Goal: Information Seeking & Learning: Compare options

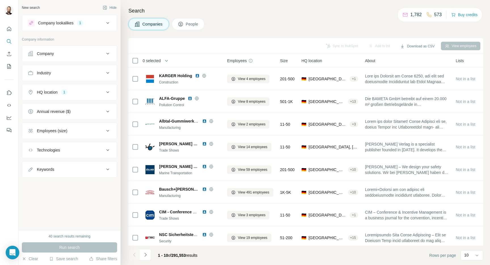
click at [104, 26] on button "Company lookalikes 1" at bounding box center [69, 23] width 95 height 14
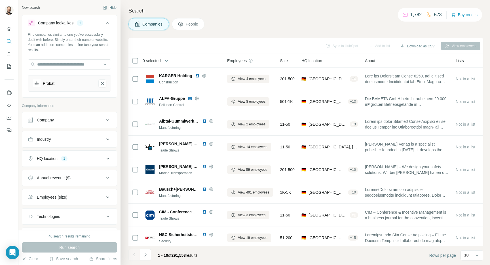
click at [103, 26] on div "Company lookalikes 1" at bounding box center [66, 23] width 77 height 7
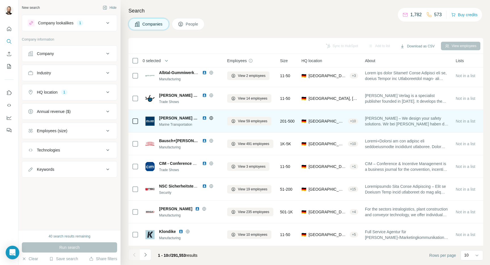
scroll to position [48, 0]
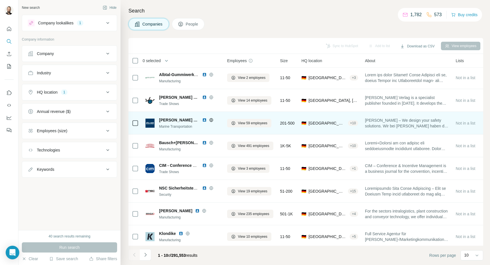
click at [187, 119] on span "[PERSON_NAME] Holding" at bounding box center [179, 120] width 40 height 6
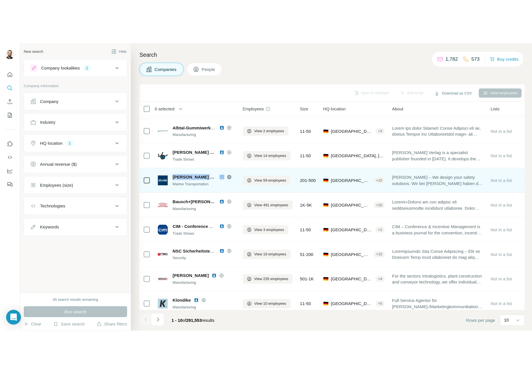
scroll to position [49, 4]
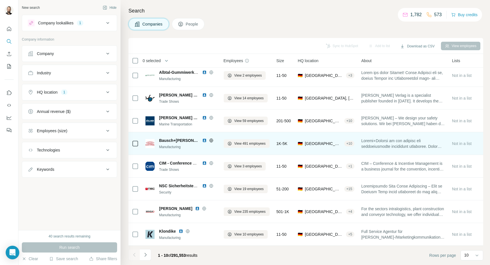
click at [166, 141] on span "Bausch+[PERSON_NAME]" at bounding box center [179, 141] width 40 height 6
copy span "Bausch+[PERSON_NAME]"
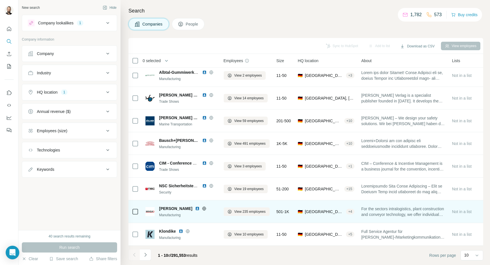
click at [164, 210] on span "[PERSON_NAME]" at bounding box center [175, 209] width 33 height 6
copy span "[PERSON_NAME]"
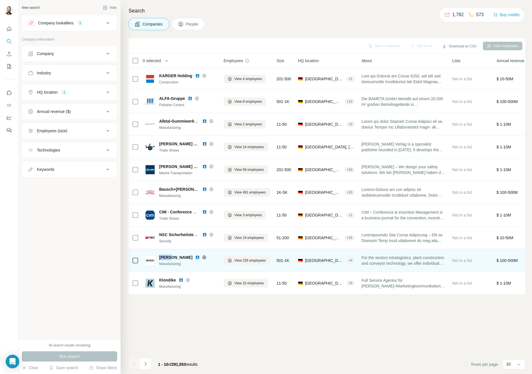
scroll to position [0, 4]
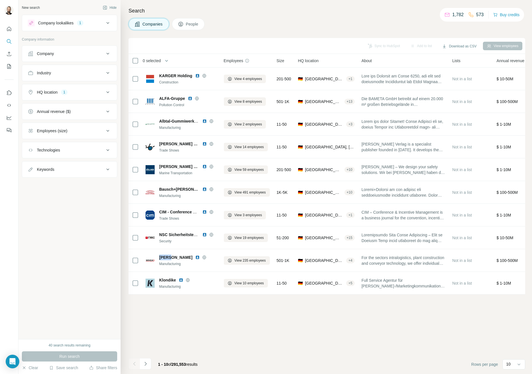
click at [99, 23] on div "Company lookalikes 1" at bounding box center [66, 23] width 77 height 7
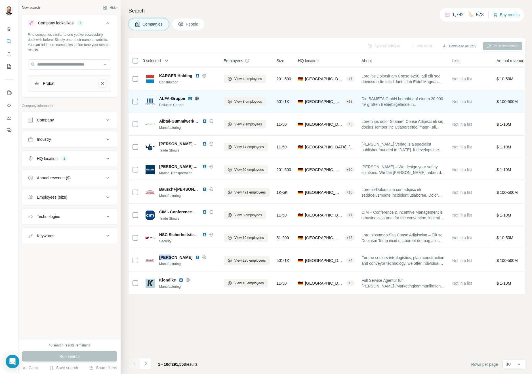
scroll to position [0, 5]
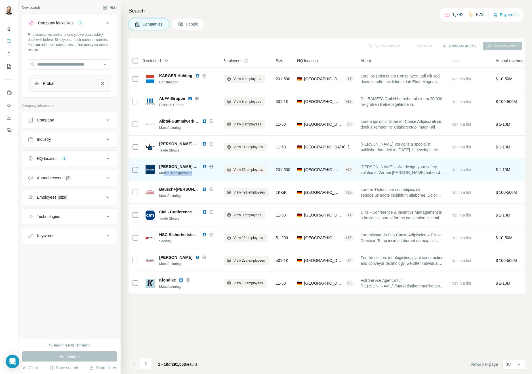
drag, startPoint x: 197, startPoint y: 174, endPoint x: 163, endPoint y: 174, distance: 33.8
click at [163, 174] on div "Marine Transportation" at bounding box center [189, 172] width 61 height 5
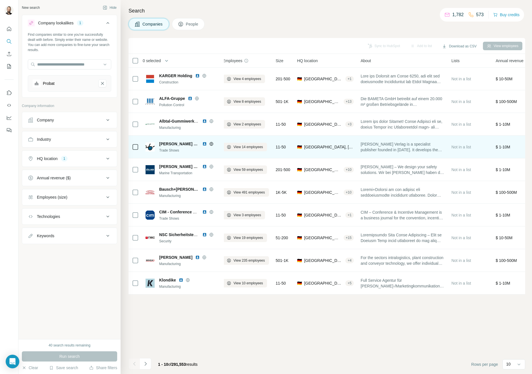
click at [174, 151] on div "Trade Shows" at bounding box center [189, 150] width 61 height 5
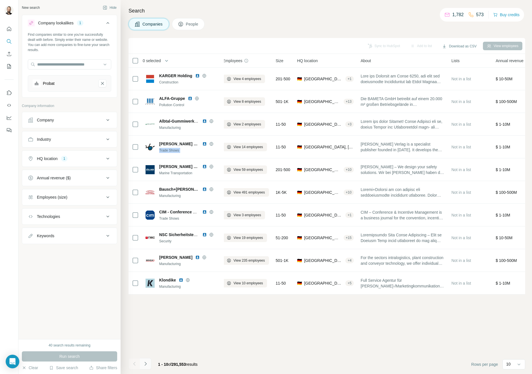
click at [147, 265] on button "Navigate to next page" at bounding box center [145, 363] width 11 height 11
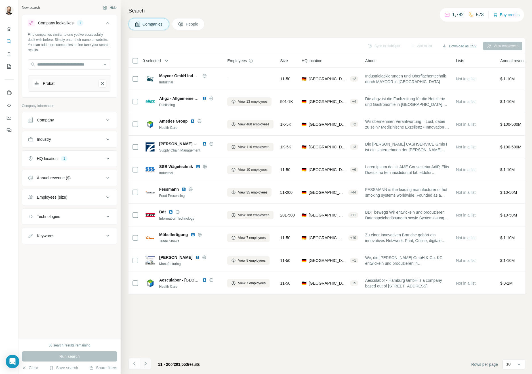
click at [145, 265] on icon "Navigate to next page" at bounding box center [145, 364] width 2 height 4
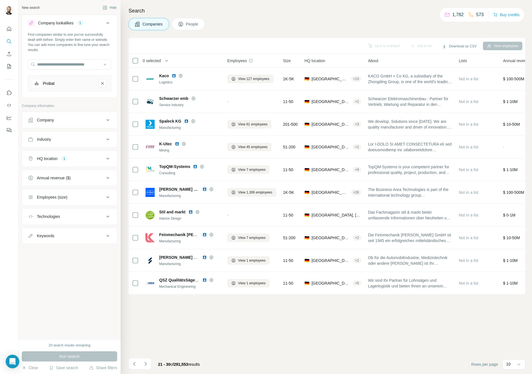
click at [94, 187] on ul "Company Industry HQ location 1 Annual revenue ($) Employees (size) Technologies…" at bounding box center [69, 178] width 95 height 132
click at [96, 182] on button "Annual revenue ($)" at bounding box center [69, 178] width 95 height 14
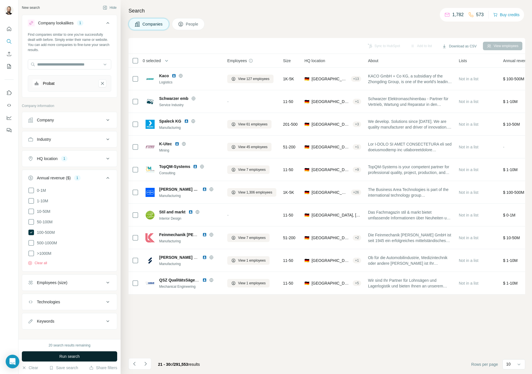
click at [69, 265] on span "Run search" at bounding box center [69, 356] width 20 height 6
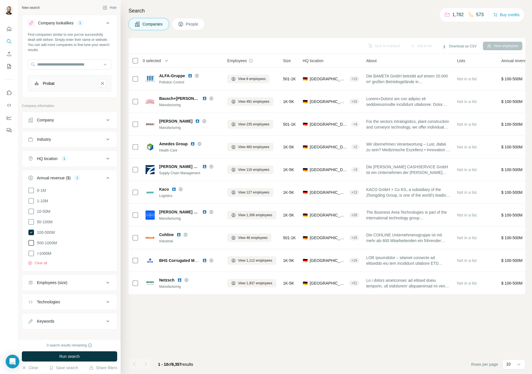
click at [39, 242] on span "500-1000M" at bounding box center [46, 243] width 22 height 6
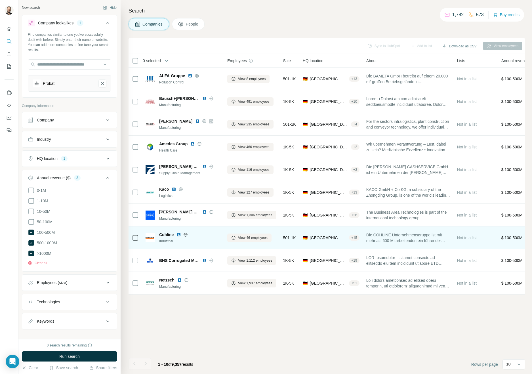
click at [167, 235] on span "Cohline" at bounding box center [166, 235] width 14 height 6
copy span "Cohline"
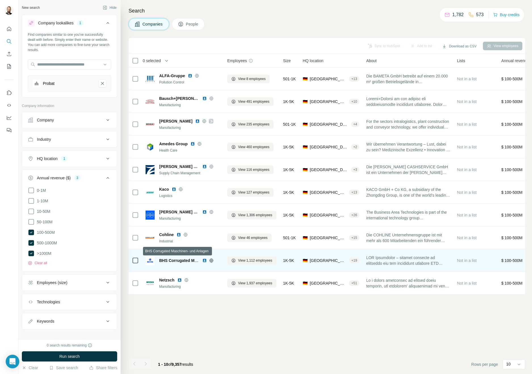
click at [179, 258] on span "BHS Corrugated Maschinen- und Anlagen" at bounding box center [198, 260] width 79 height 5
click at [212, 260] on icon at bounding box center [210, 260] width 1 height 4
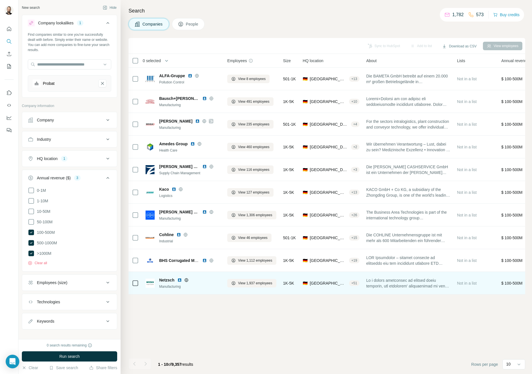
click at [185, 265] on icon at bounding box center [186, 280] width 4 height 4
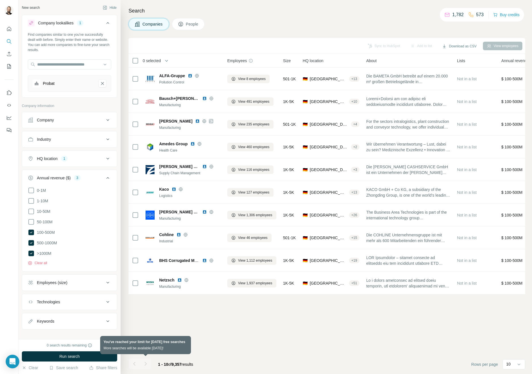
click at [142, 265] on div at bounding box center [145, 363] width 11 height 11
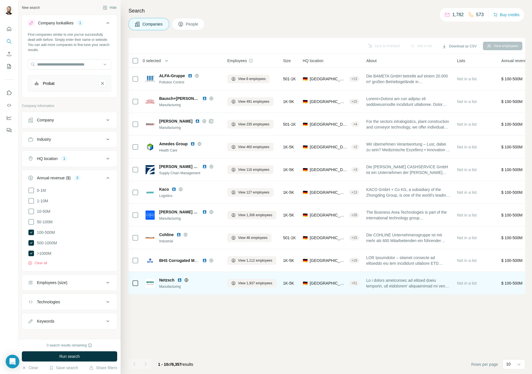
scroll to position [0, 1]
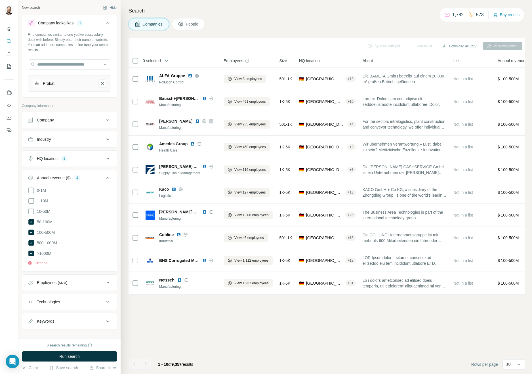
scroll to position [0, 3]
click at [72, 265] on span "Run search" at bounding box center [69, 356] width 20 height 6
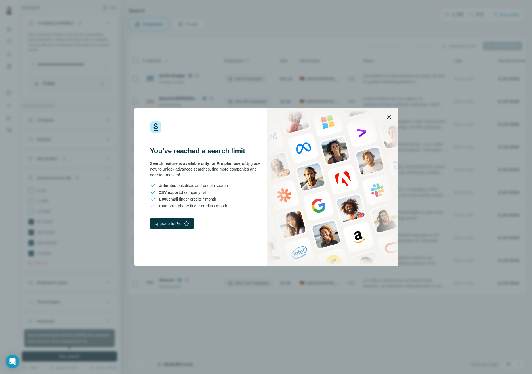
click at [392, 117] on button "button" at bounding box center [389, 117] width 14 height 14
